Goal: Book appointment/travel/reservation

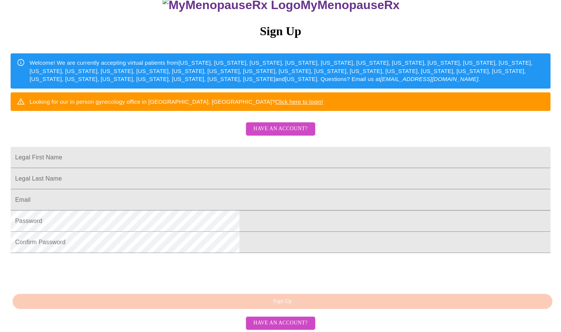
scroll to position [87, 0]
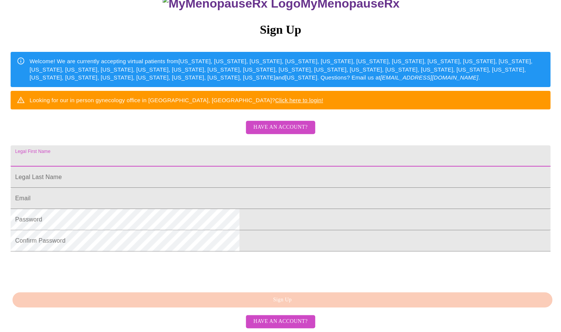
click at [196, 167] on input "Legal First Name" at bounding box center [280, 155] width 539 height 21
type input "s"
type input "[PERSON_NAME]"
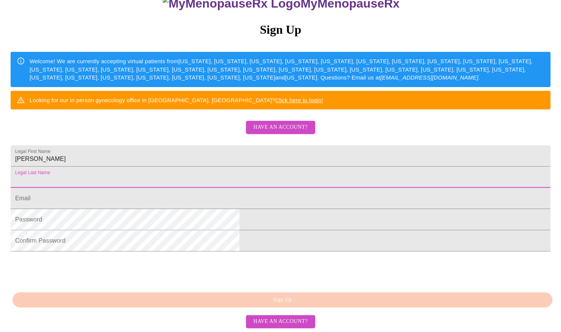
click at [176, 188] on input "Legal First Name" at bounding box center [280, 177] width 539 height 21
type input "Fox"
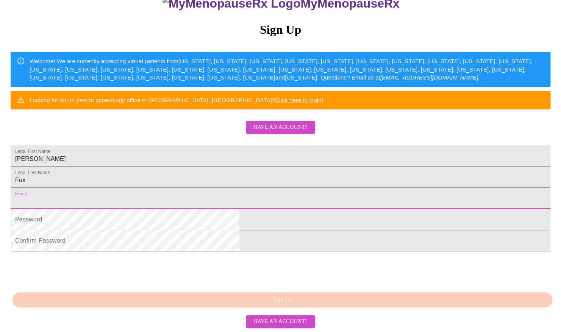
click at [181, 209] on input "Legal First Name" at bounding box center [280, 198] width 539 height 21
type input "[EMAIL_ADDRESS][DOMAIN_NAME]"
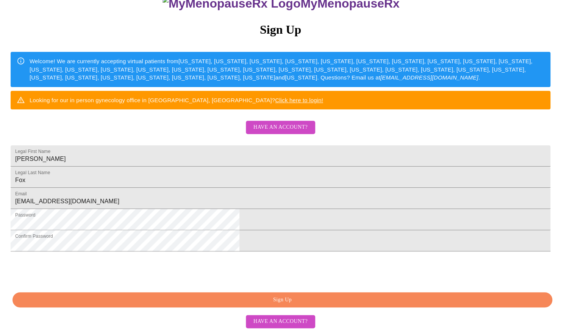
scroll to position [142, 0]
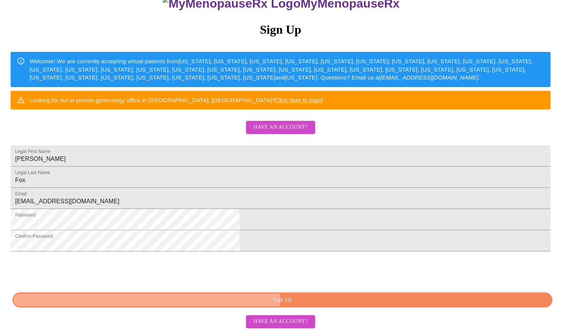
click at [301, 298] on span "Sign Up" at bounding box center [282, 299] width 522 height 9
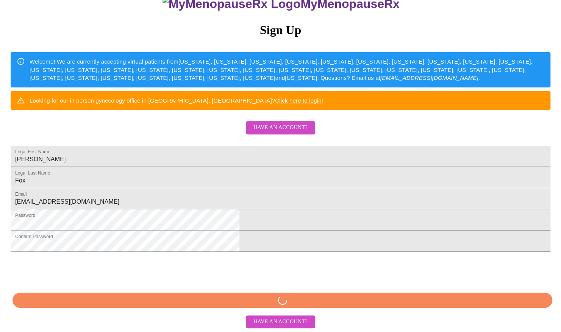
scroll to position [142, 0]
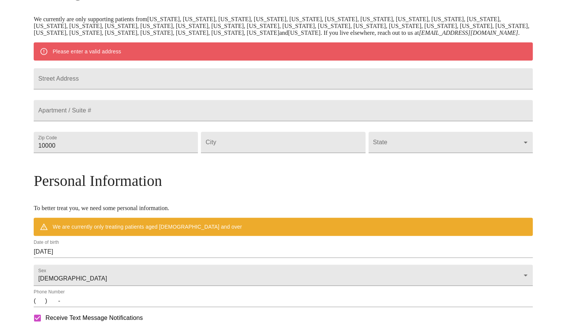
scroll to position [112, 0]
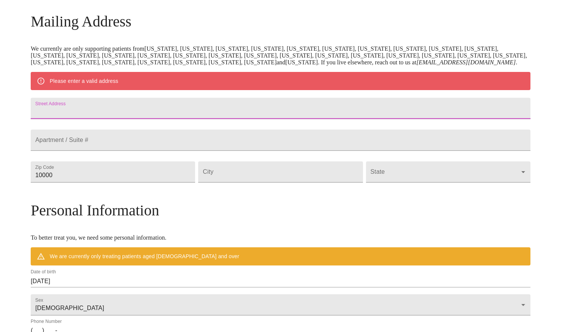
click at [157, 119] on input "Street Address" at bounding box center [280, 108] width 499 height 21
type input "[STREET_ADDRESS]"
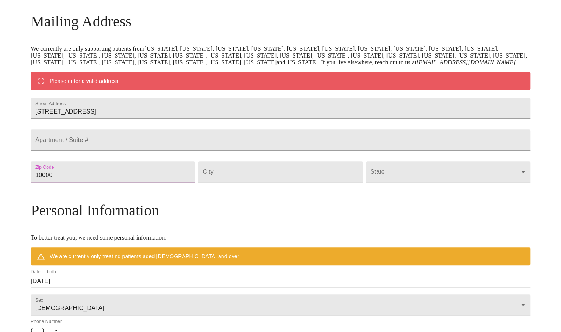
click at [128, 182] on input "10000" at bounding box center [113, 171] width 164 height 21
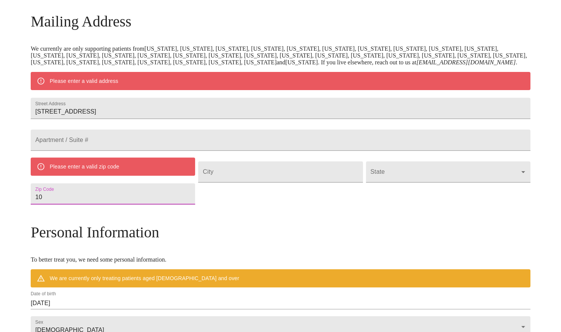
type input "1"
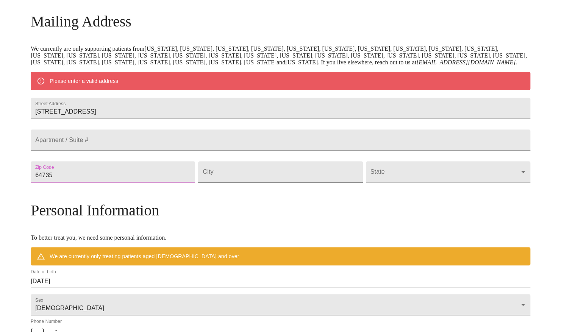
type input "64735"
click at [228, 182] on input "Street Address" at bounding box center [280, 171] width 164 height 21
type input "[PERSON_NAME]"
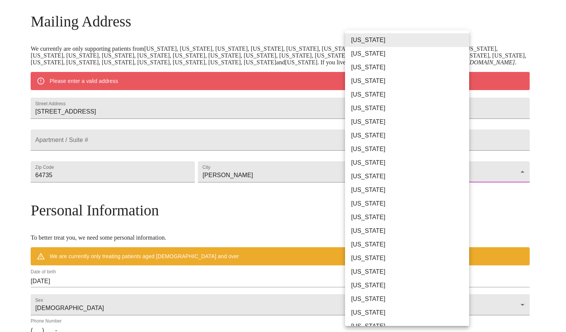
click at [363, 201] on body "MyMenopauseRx Welcome to MyMenopauseRx Since it's your first time here, you'll …" at bounding box center [283, 186] width 560 height 590
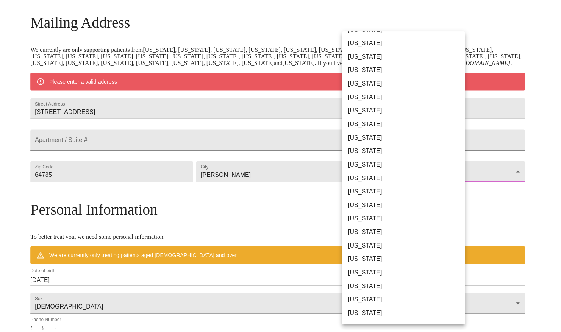
scroll to position [95, 0]
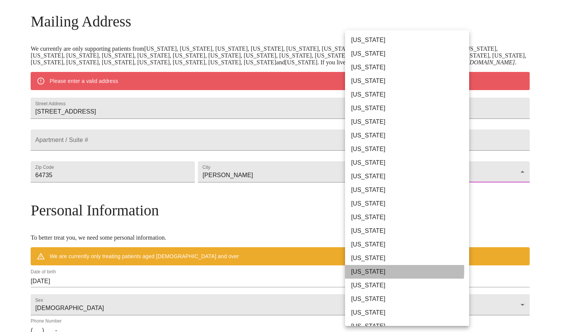
click at [375, 270] on li "[US_STATE]" at bounding box center [410, 272] width 130 height 14
type input "[US_STATE]"
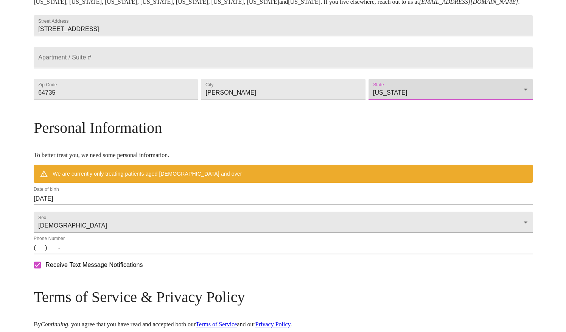
scroll to position [174, 0]
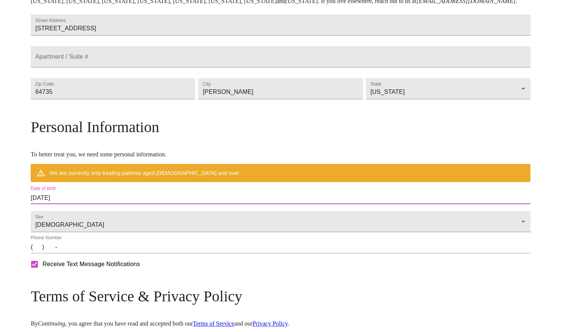
click at [127, 204] on input "[DATE]" at bounding box center [280, 198] width 499 height 12
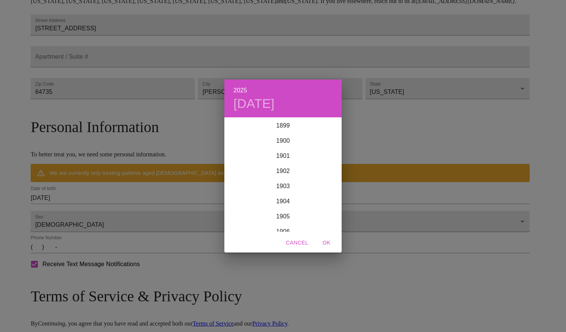
scroll to position [1862, 0]
click at [124, 221] on div "2025 [DATE] 1900 1901 1902 1903 1904 1905 1906 1907 1908 1909 1910 1911 1912 19…" at bounding box center [283, 166] width 566 height 332
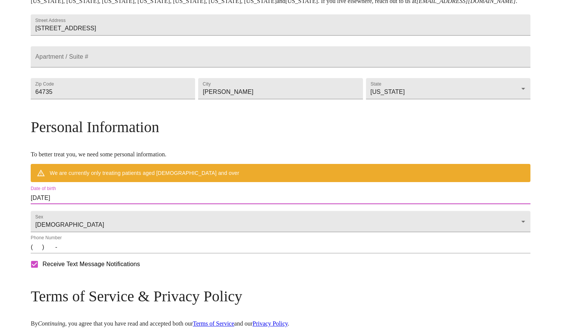
click at [97, 204] on input "[DATE]" at bounding box center [280, 198] width 499 height 12
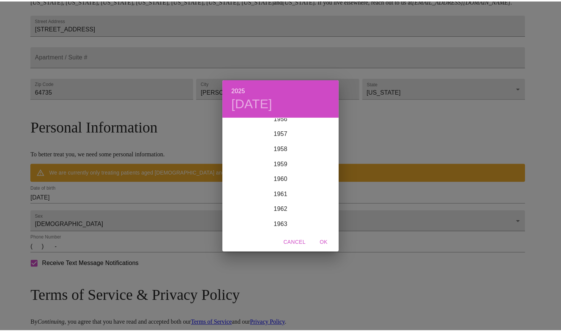
scroll to position [1003, 0]
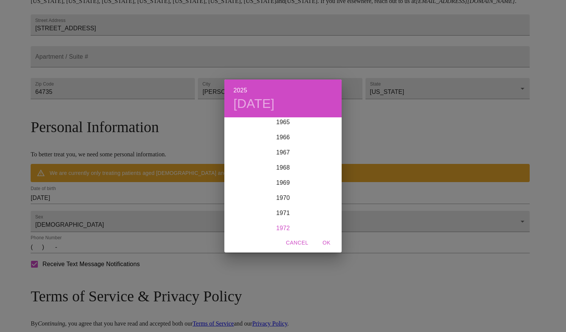
click at [281, 226] on div "1972" at bounding box center [282, 228] width 117 height 15
click at [245, 157] on div "Apr" at bounding box center [243, 160] width 39 height 28
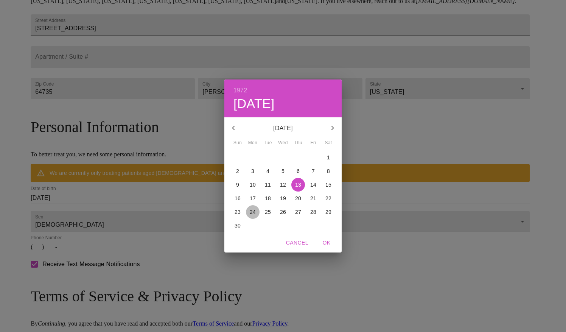
click at [254, 213] on p "24" at bounding box center [253, 212] width 6 height 8
click at [326, 241] on span "OK" at bounding box center [327, 242] width 18 height 9
type input "[DATE]"
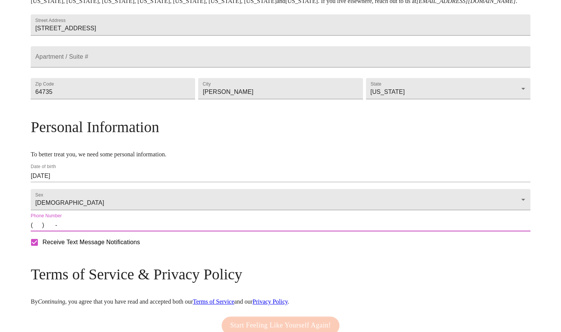
click at [97, 231] on input "(   )    -" at bounding box center [280, 225] width 499 height 12
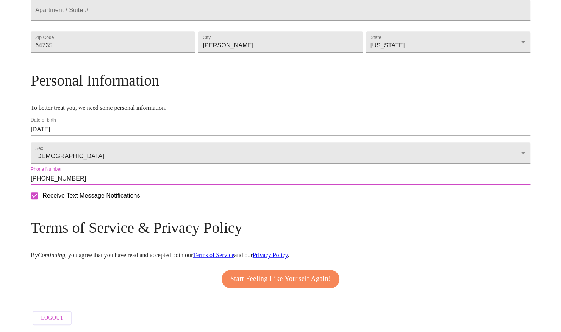
scroll to position [250, 0]
type input "[PHONE_NUMBER]"
click at [254, 275] on span "Start Feeling Like Yourself Again!" at bounding box center [280, 279] width 101 height 12
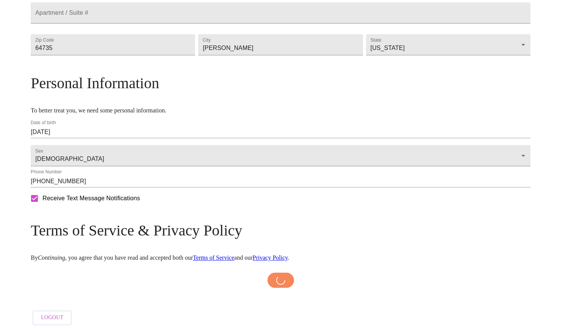
scroll to position [247, 0]
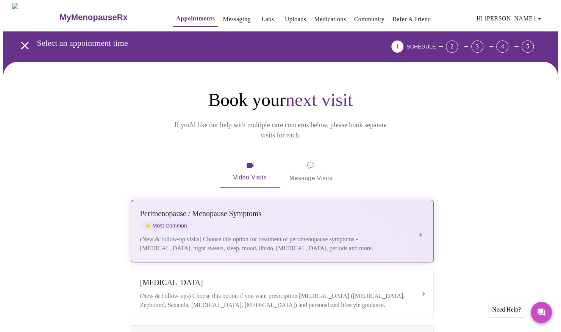
click at [204, 236] on div "(New & follow-up visits) Choose this option for treatment of peri/menopause sym…" at bounding box center [274, 244] width 269 height 18
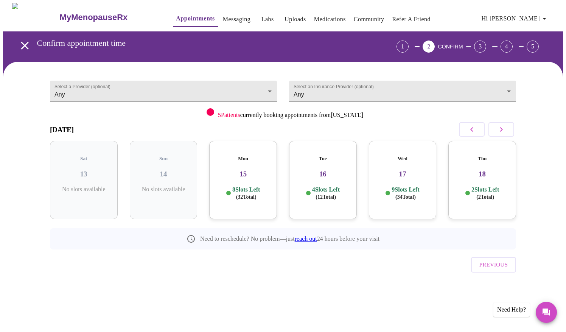
click at [244, 170] on h3 "15" at bounding box center [243, 174] width 56 height 8
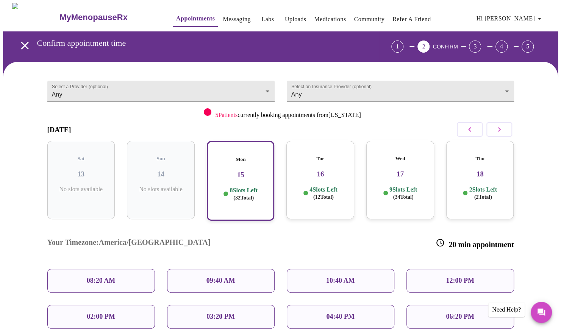
click at [212, 277] on p "09:40 AM" at bounding box center [220, 281] width 29 height 8
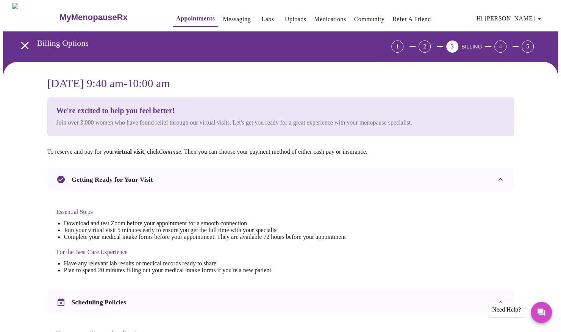
click at [212, 255] on div "Essential Steps Download and test Zoom before your appointment for a smooth con…" at bounding box center [200, 241] width 289 height 81
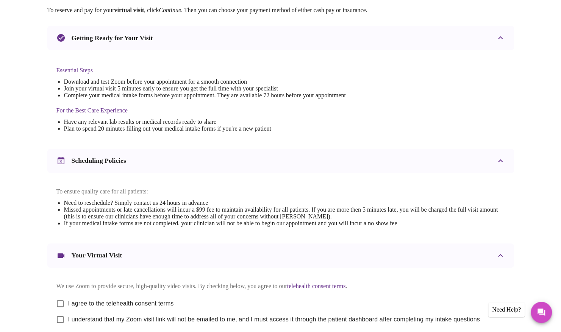
scroll to position [217, 0]
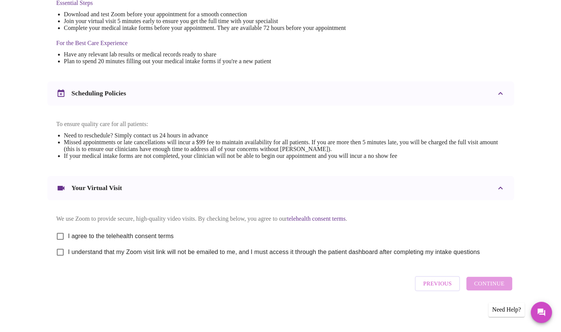
click at [60, 233] on input "I agree to the telehealth consent terms" at bounding box center [60, 236] width 16 height 16
checkbox input "true"
click at [60, 252] on input "I understand that my Zoom visit link will not be emailed to me, and I must acce…" at bounding box center [60, 252] width 16 height 16
checkbox input "true"
click at [494, 286] on span "Continue" at bounding box center [489, 284] width 30 height 10
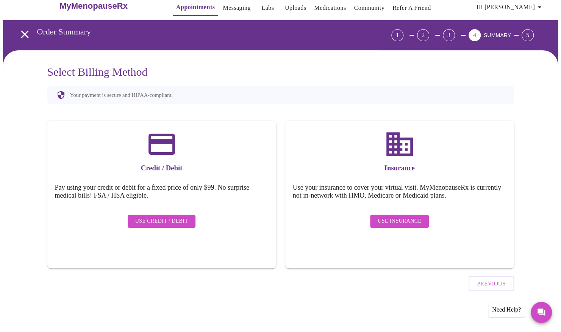
scroll to position [0, 0]
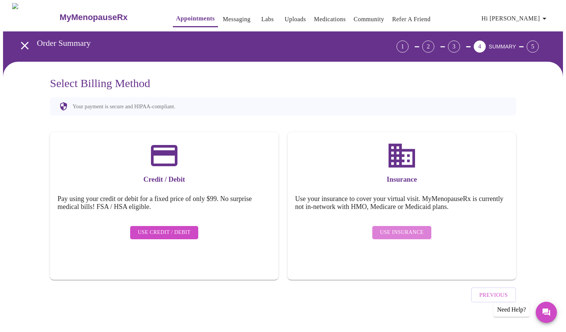
click at [403, 228] on span "Use Insurance" at bounding box center [402, 232] width 44 height 9
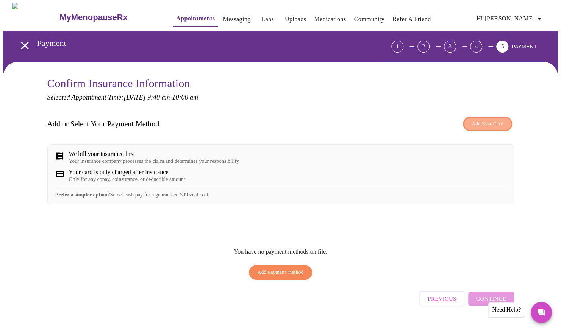
click at [481, 124] on span "Add New Card" at bounding box center [486, 124] width 31 height 9
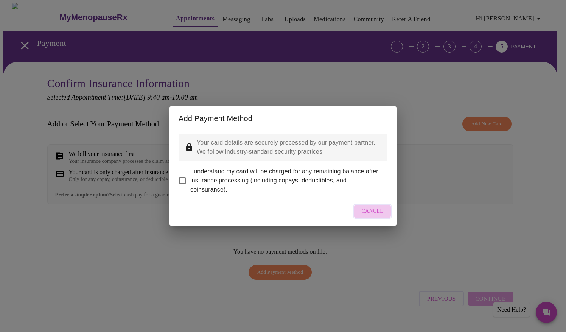
click at [369, 216] on span "Cancel" at bounding box center [373, 211] width 22 height 9
